Goal: Find specific page/section

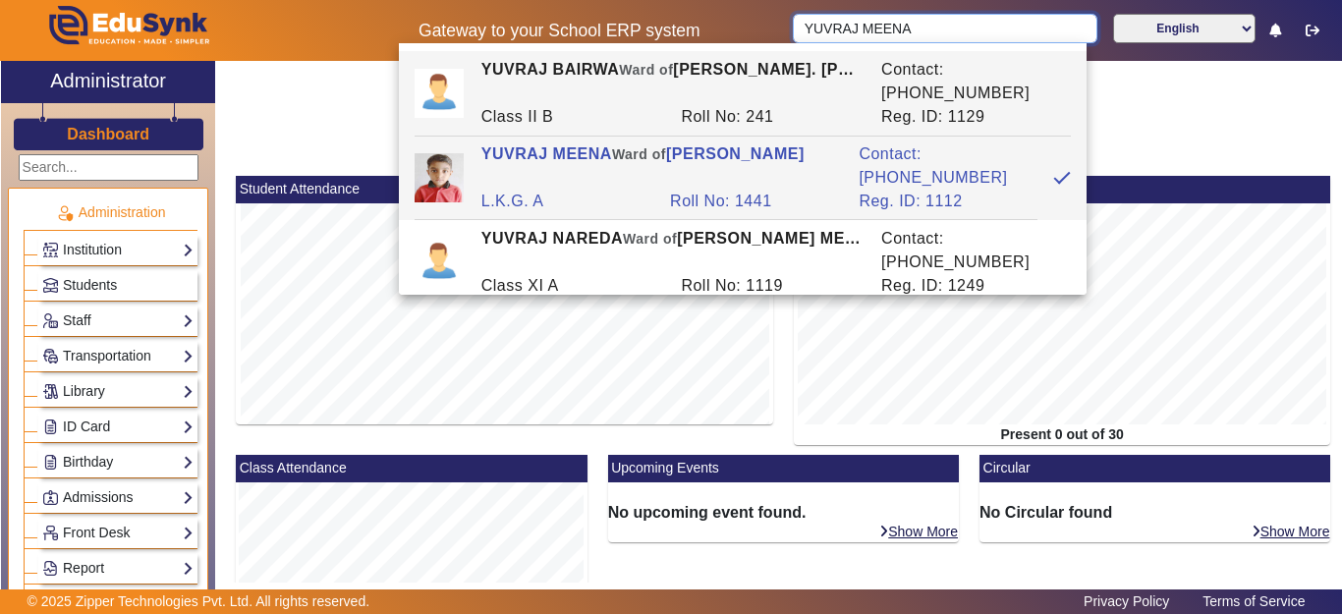
drag, startPoint x: 861, startPoint y: 29, endPoint x: 797, endPoint y: 24, distance: 64.1
click at [797, 24] on input "YUVRAJ MEENA" at bounding box center [945, 28] width 304 height 29
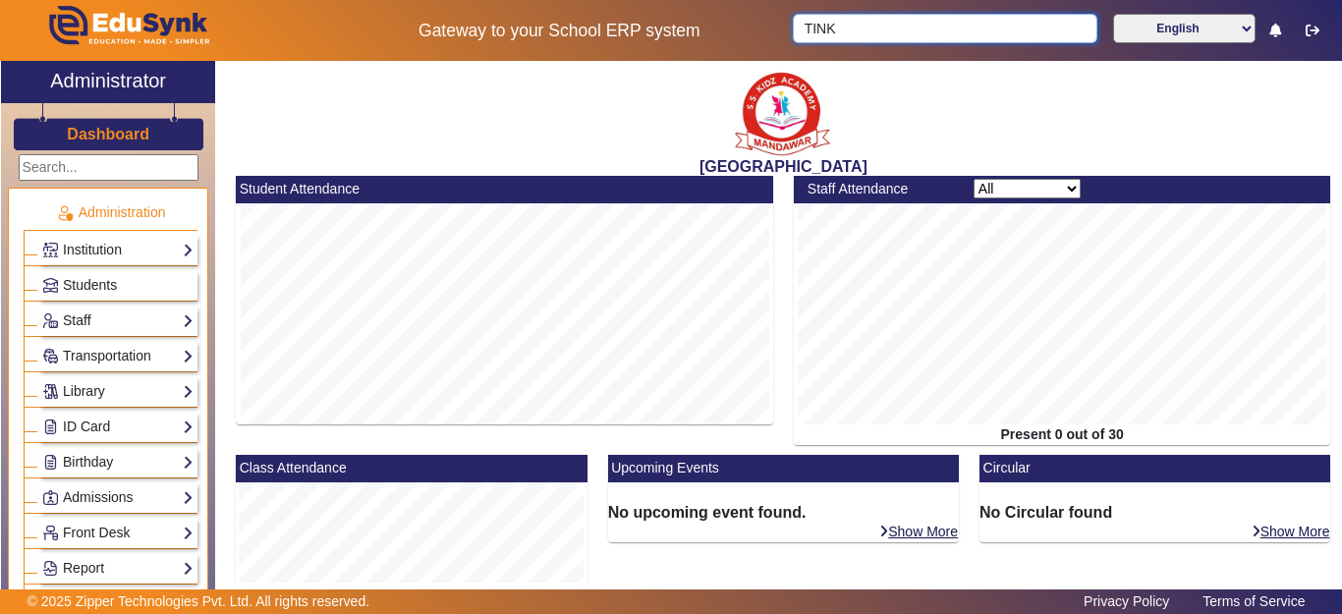
type input "TINKA"
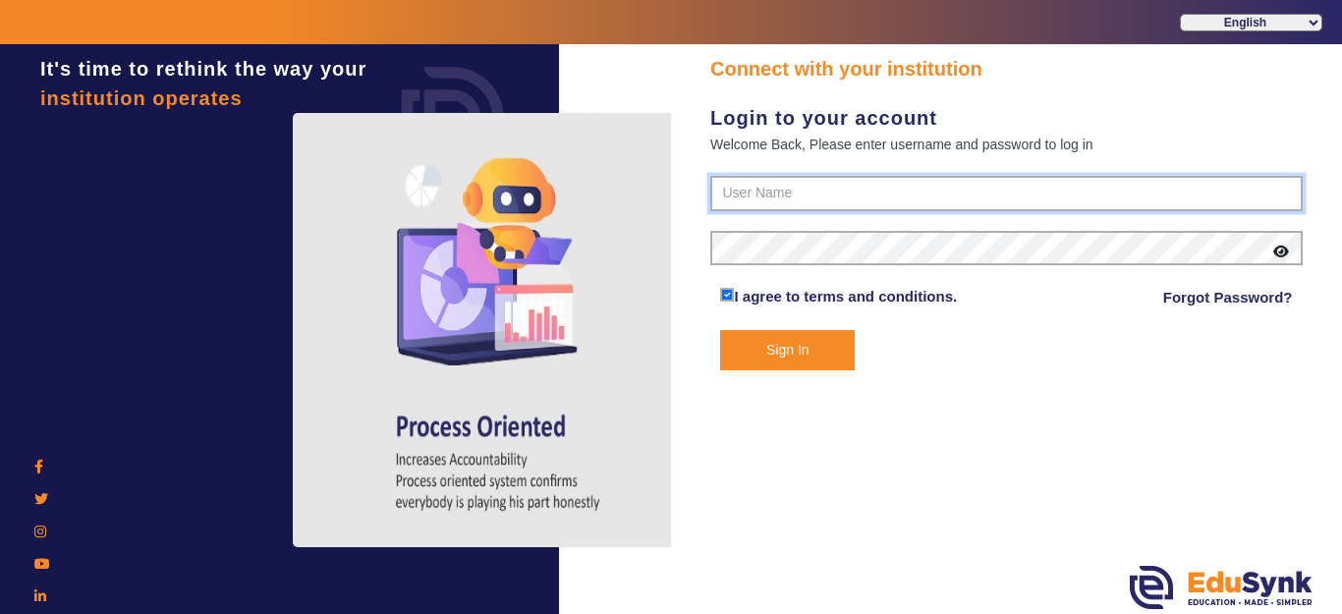
type input "9928895959"
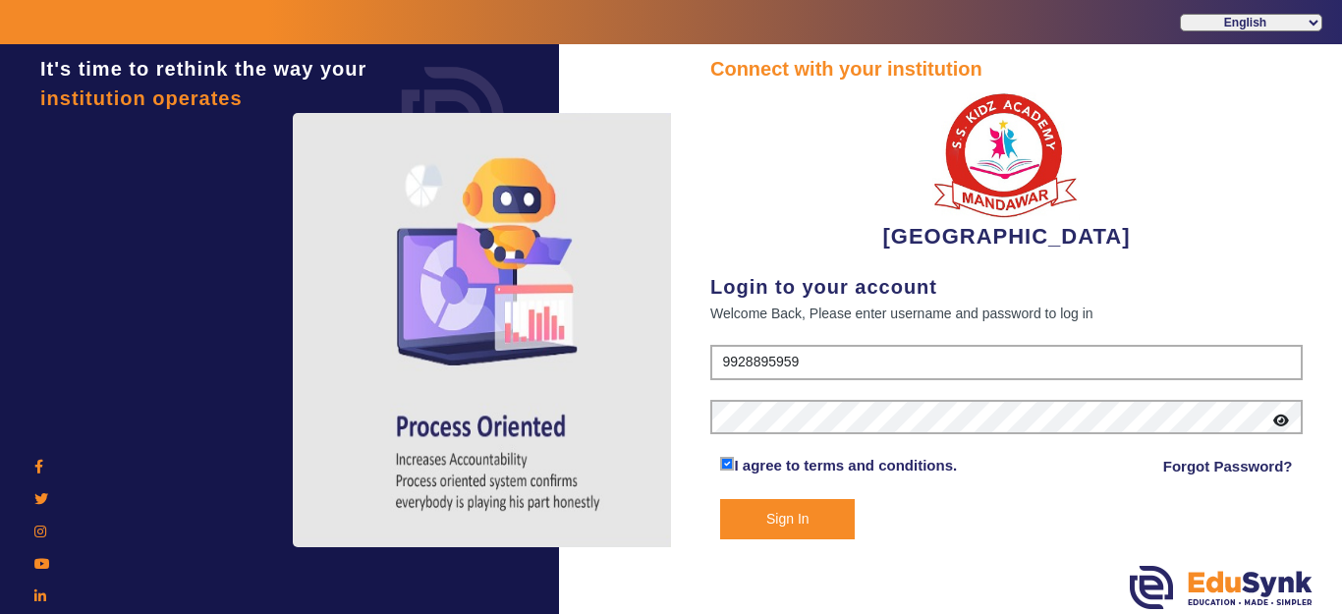
click at [806, 530] on button "Sign In" at bounding box center [787, 519] width 135 height 40
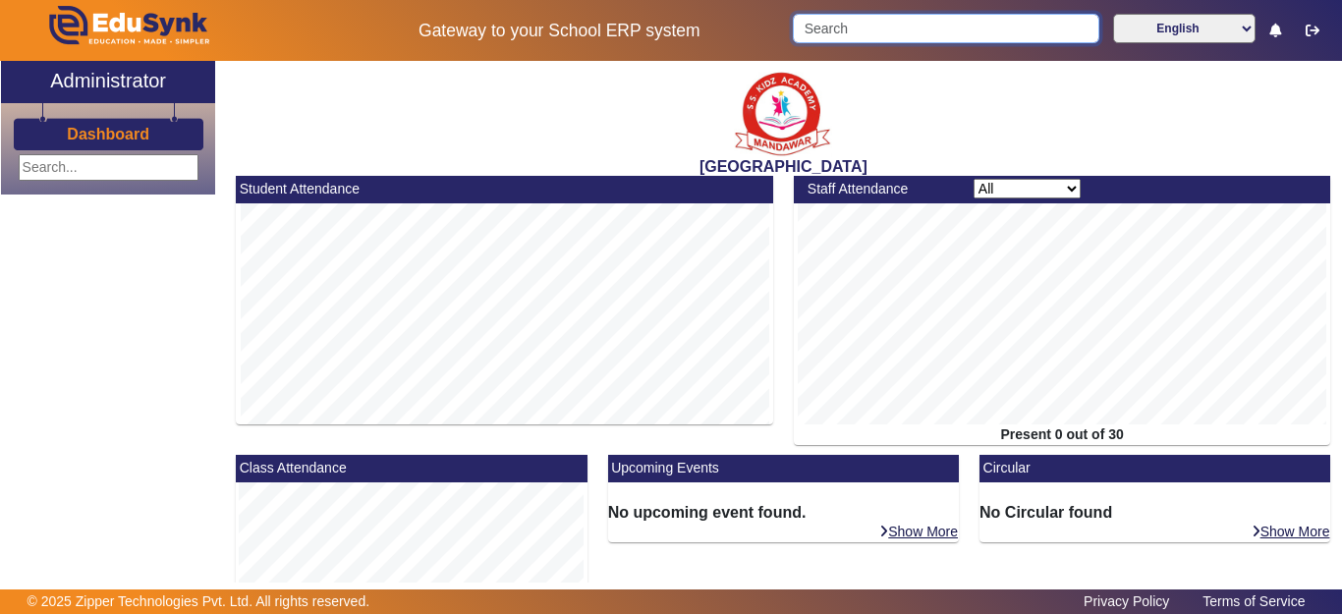
click at [841, 24] on input "Search" at bounding box center [946, 28] width 306 height 29
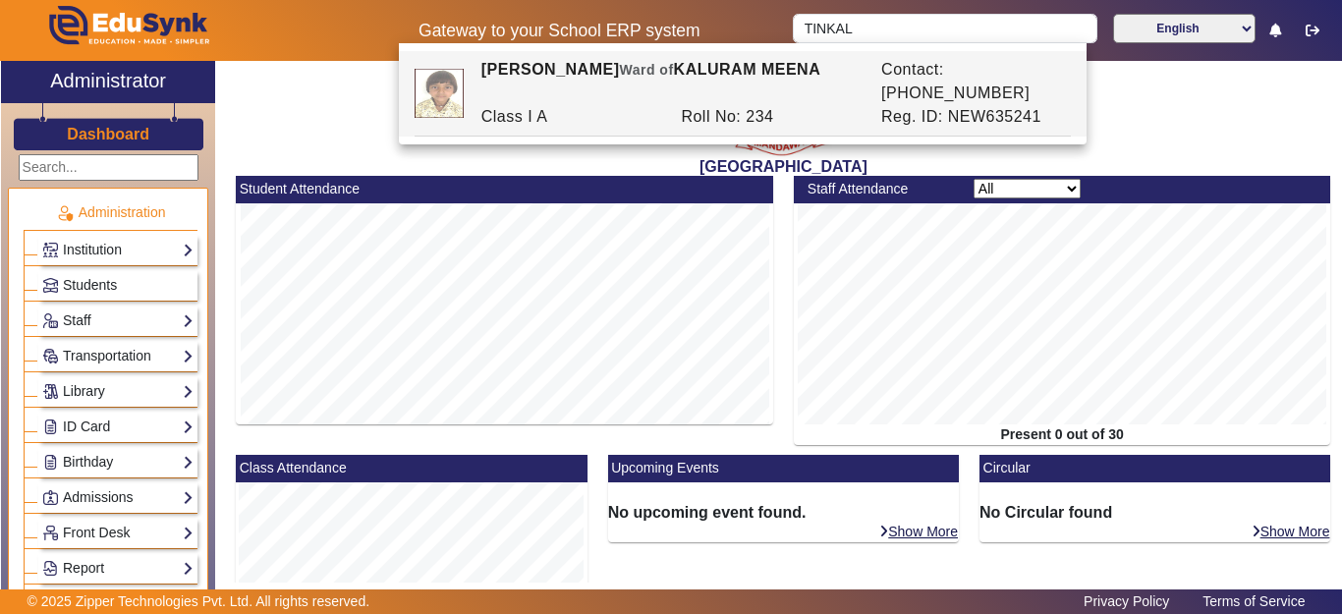
click at [798, 81] on div "[PERSON_NAME] [PERSON_NAME] of [PERSON_NAME] MEENA" at bounding box center [671, 81] width 400 height 47
type input "[PERSON_NAME]"
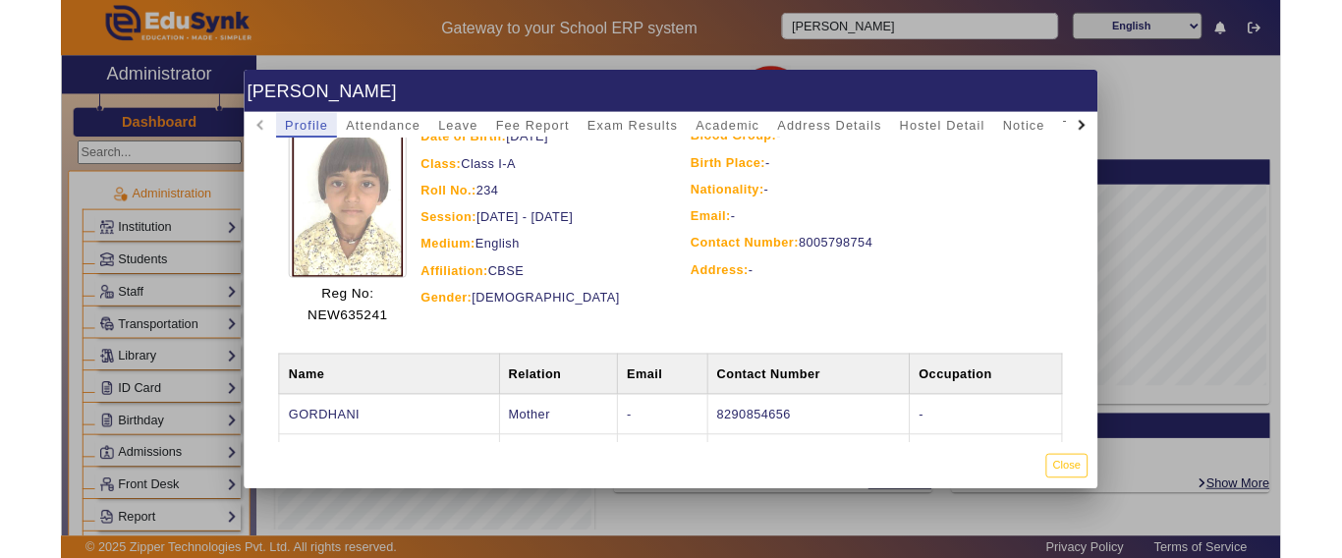
scroll to position [183, 0]
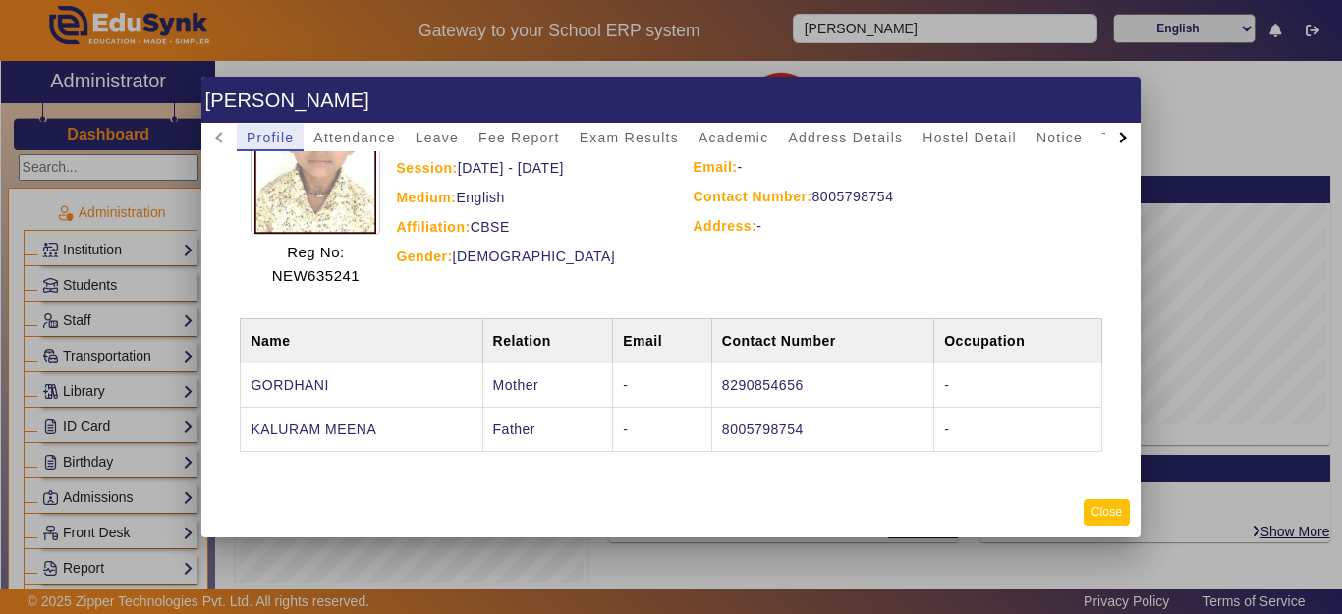
click at [1110, 508] on button "Close" at bounding box center [1107, 512] width 46 height 27
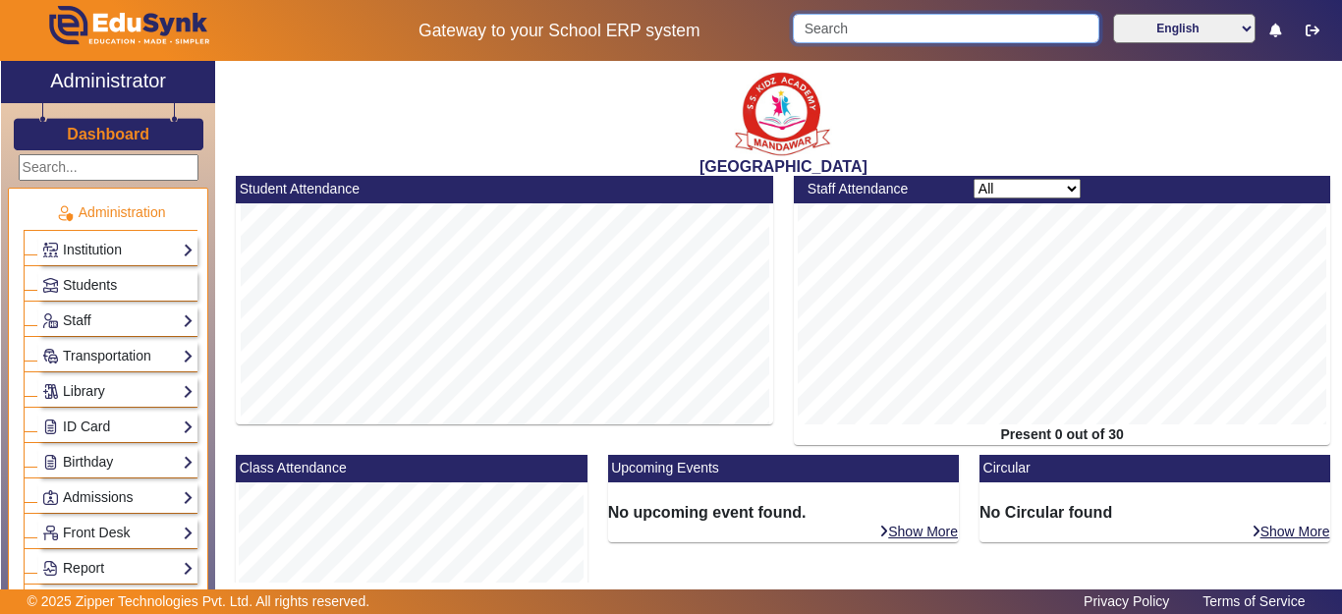
click at [919, 32] on input "Search" at bounding box center [946, 28] width 306 height 29
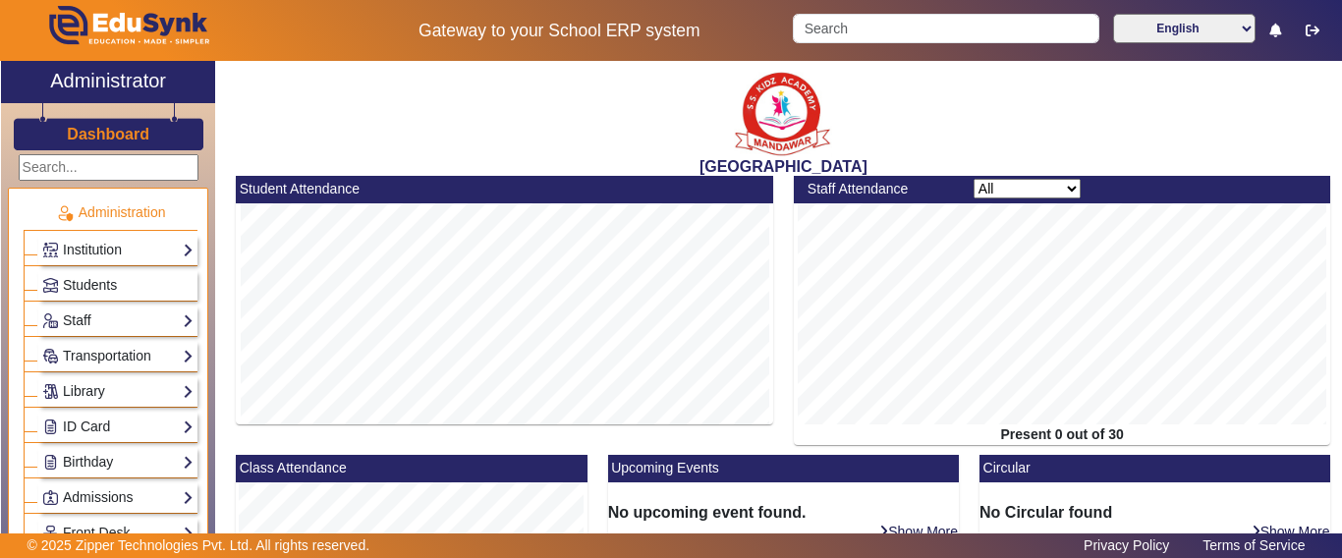
click at [1097, 176] on mat-card-header "Staff Attendance All Teacher Non-Teaching" at bounding box center [1063, 190] width 538 height 28
click at [1089, 189] on mat-card-header "Staff Attendance All Teacher Non-Teaching" at bounding box center [1063, 190] width 538 height 28
